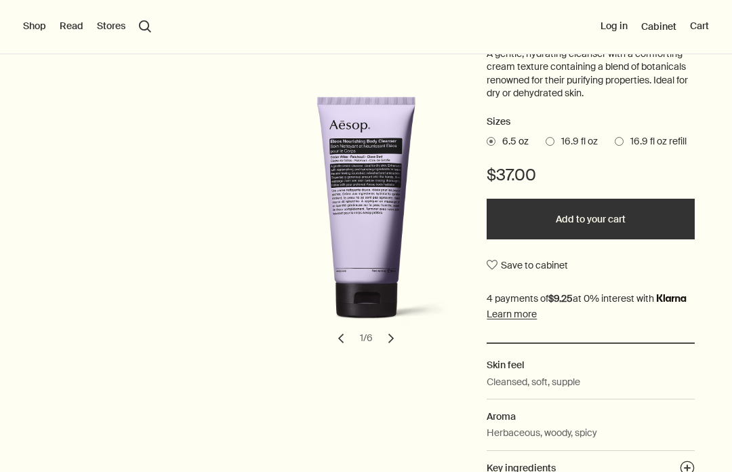
scroll to position [230, 0]
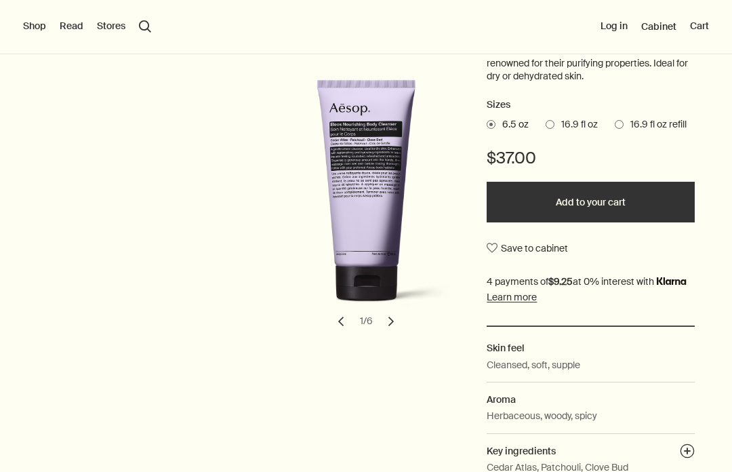
click at [395, 321] on button "chevron" at bounding box center [391, 321] width 30 height 30
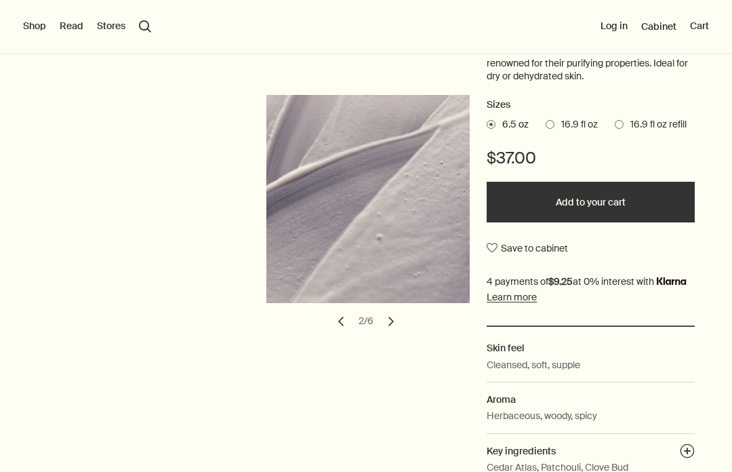
click at [401, 329] on button "chevron" at bounding box center [391, 321] width 30 height 30
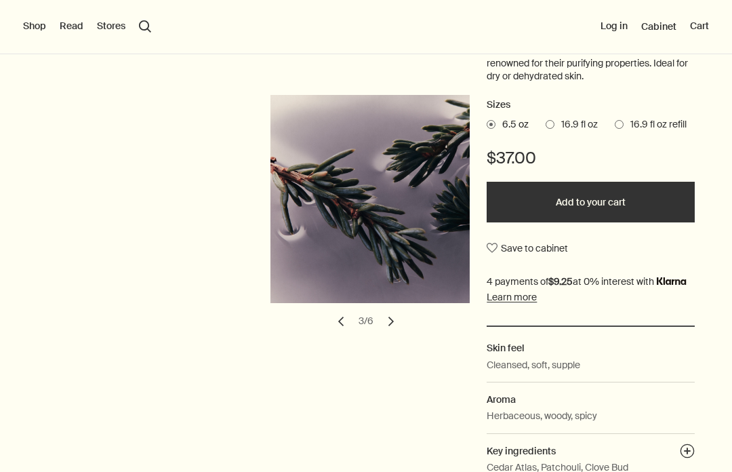
click at [396, 318] on button "chevron" at bounding box center [391, 321] width 30 height 30
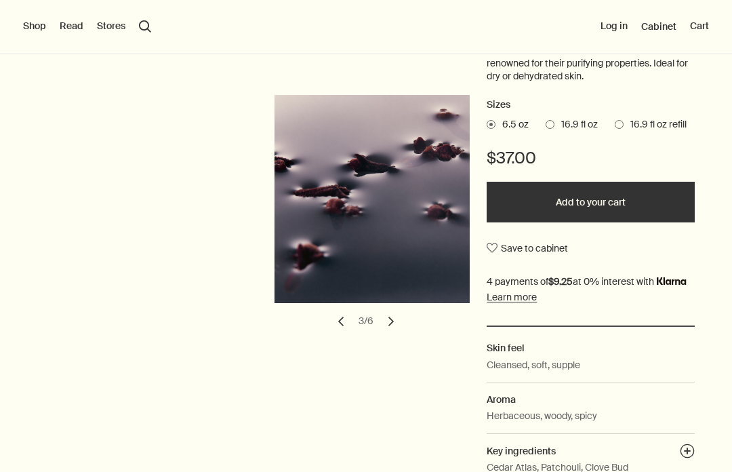
click at [402, 321] on button "chevron" at bounding box center [391, 321] width 30 height 30
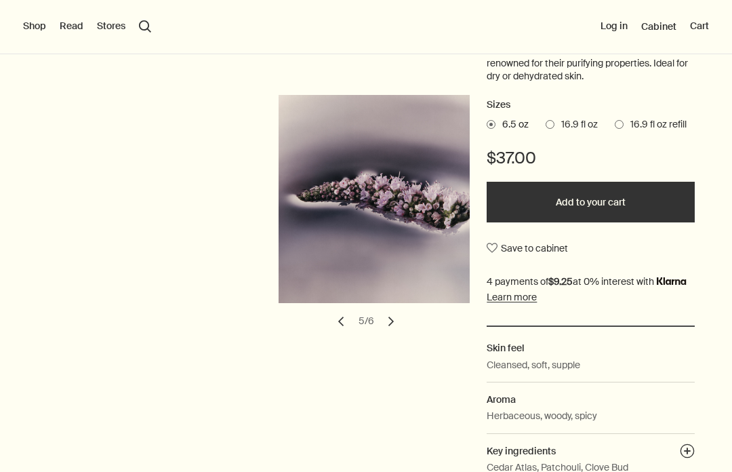
click at [394, 321] on button "chevron" at bounding box center [391, 321] width 30 height 30
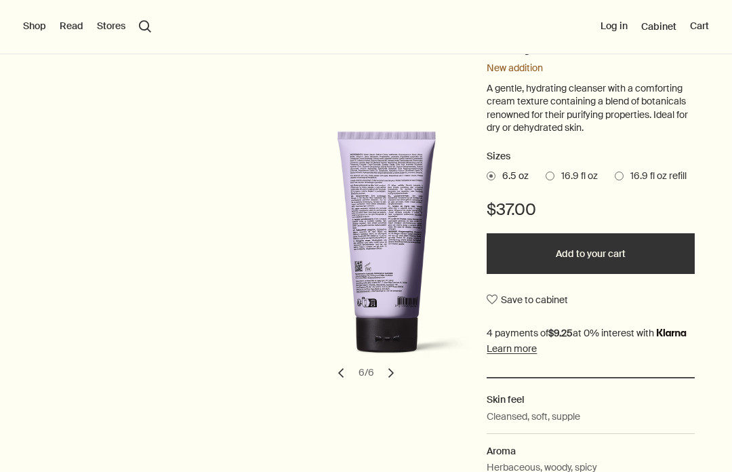
scroll to position [172, 0]
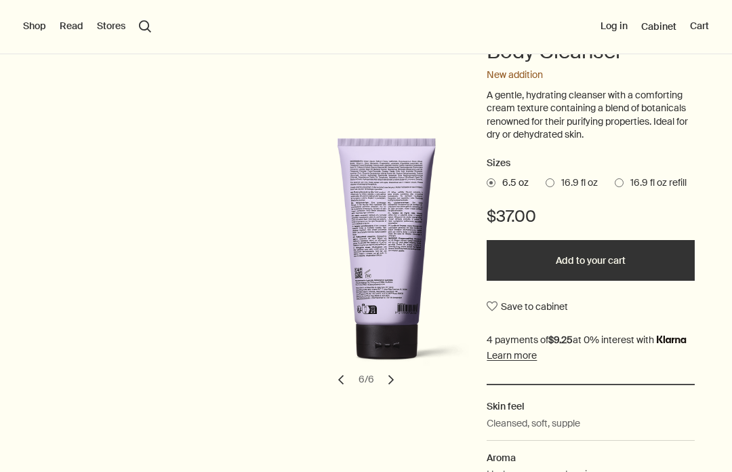
click at [554, 176] on label "16.9 fl oz" at bounding box center [572, 183] width 52 height 14
click at [546, 176] on input "16.9 fl oz" at bounding box center [546, 180] width 0 height 9
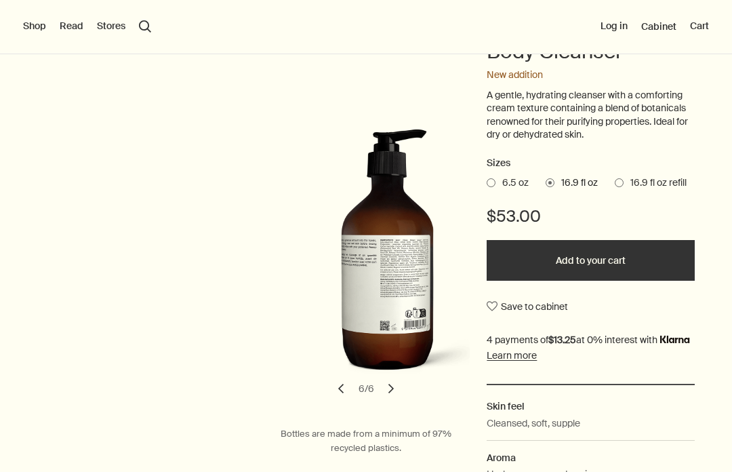
click at [624, 180] on span "16.9 fl oz refill" at bounding box center [654, 183] width 63 height 14
click at [615, 180] on input "16.9 fl oz refill" at bounding box center [615, 180] width 0 height 9
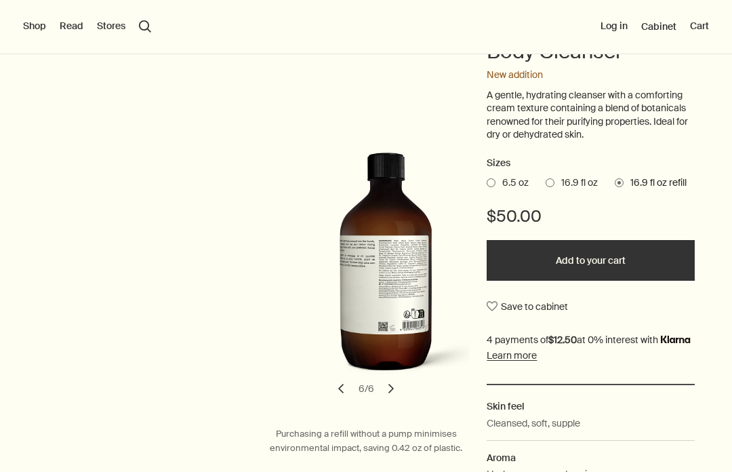
click at [550, 178] on span at bounding box center [550, 182] width 9 height 9
click at [546, 177] on input "16.9 fl oz" at bounding box center [546, 180] width 0 height 9
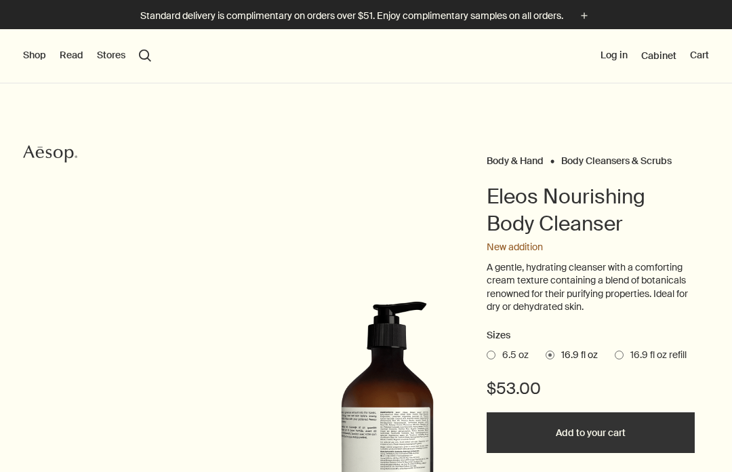
scroll to position [0, 0]
